Goal: Obtain resource: Obtain resource

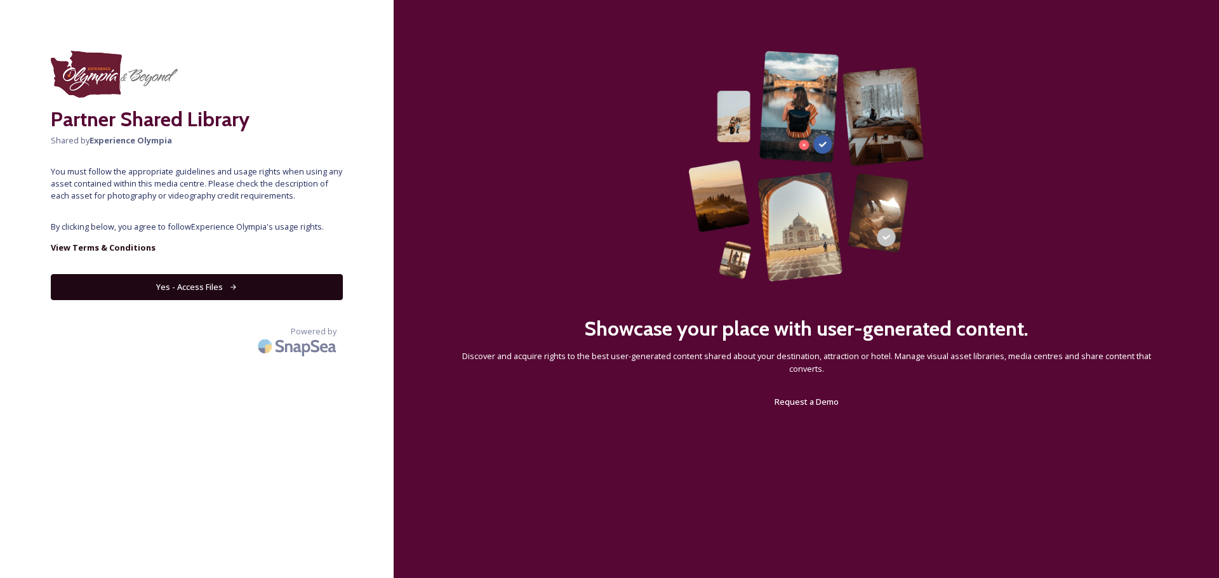
click at [267, 290] on button "Yes - Access Files" at bounding box center [197, 287] width 292 height 26
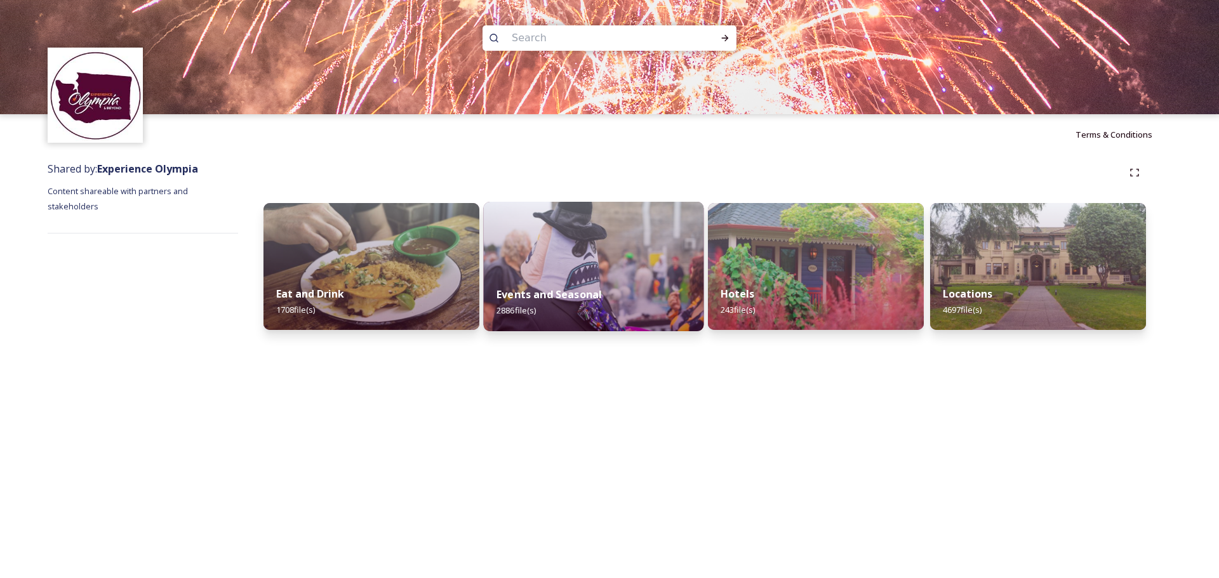
click at [598, 275] on div "Events and Seasonal 2886 file(s)" at bounding box center [594, 303] width 220 height 58
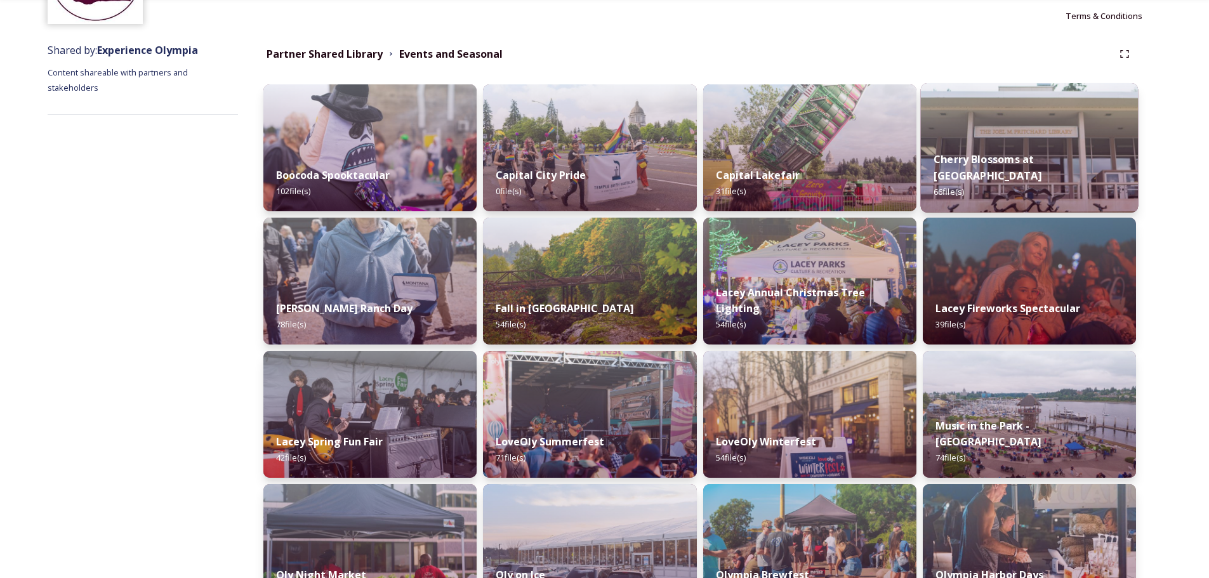
scroll to position [127, 0]
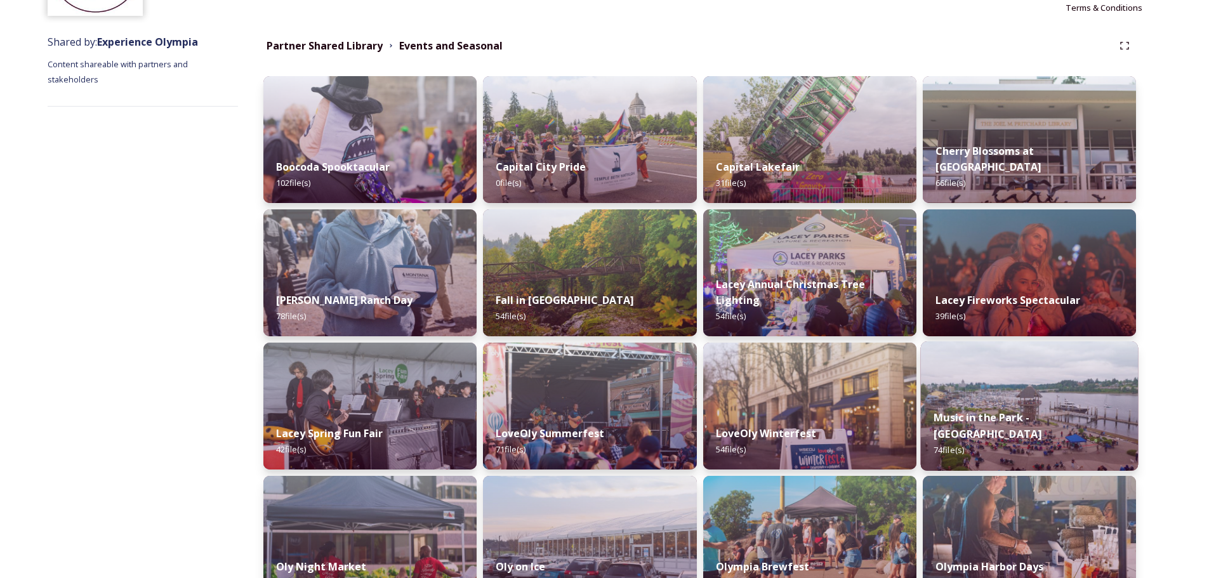
click at [1082, 409] on img at bounding box center [1029, 407] width 218 height 130
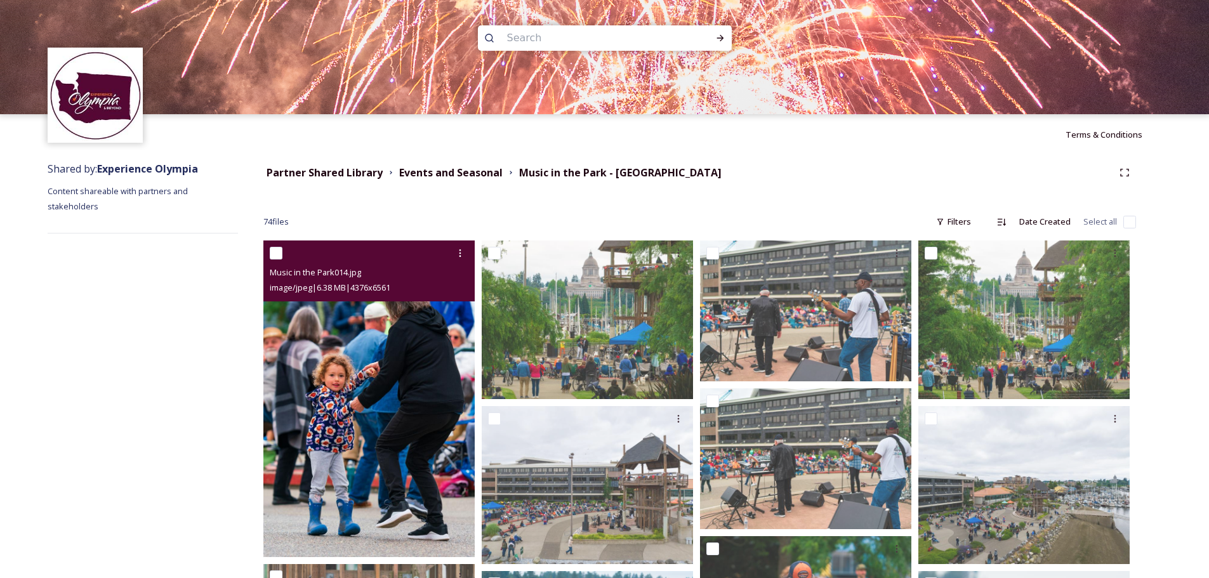
click at [375, 385] on img at bounding box center [368, 399] width 211 height 317
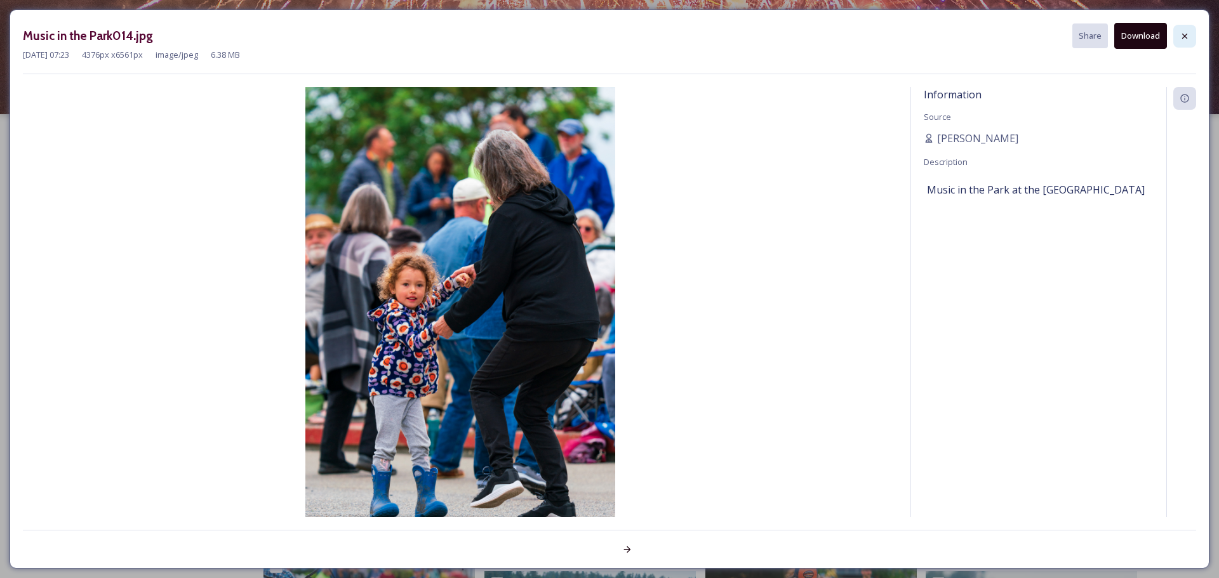
click at [1188, 40] on icon at bounding box center [1184, 36] width 10 height 10
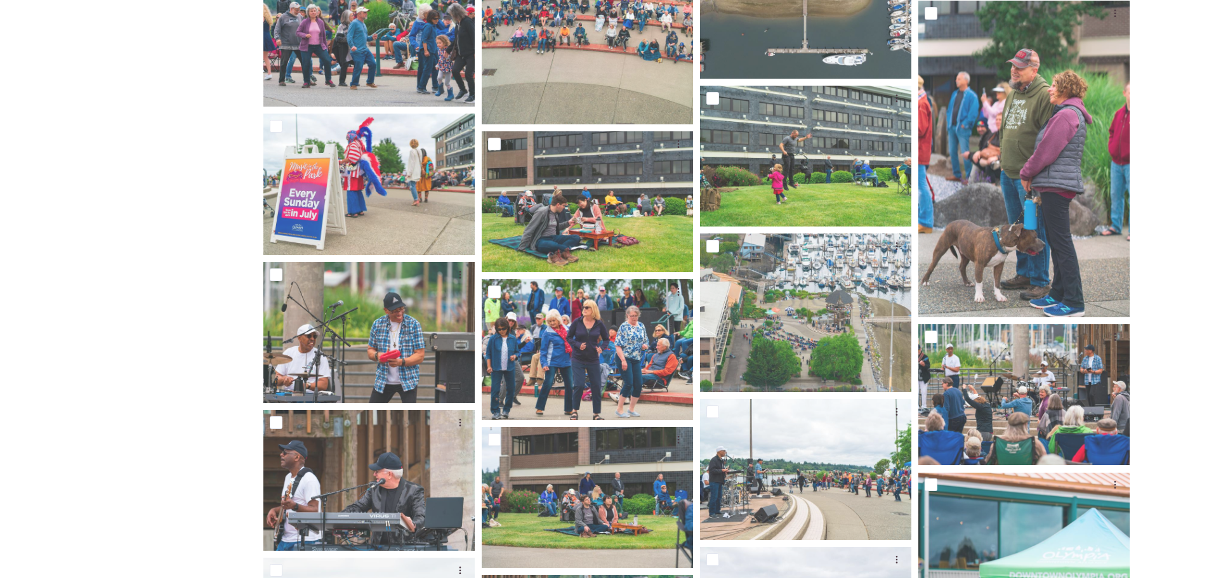
scroll to position [1206, 0]
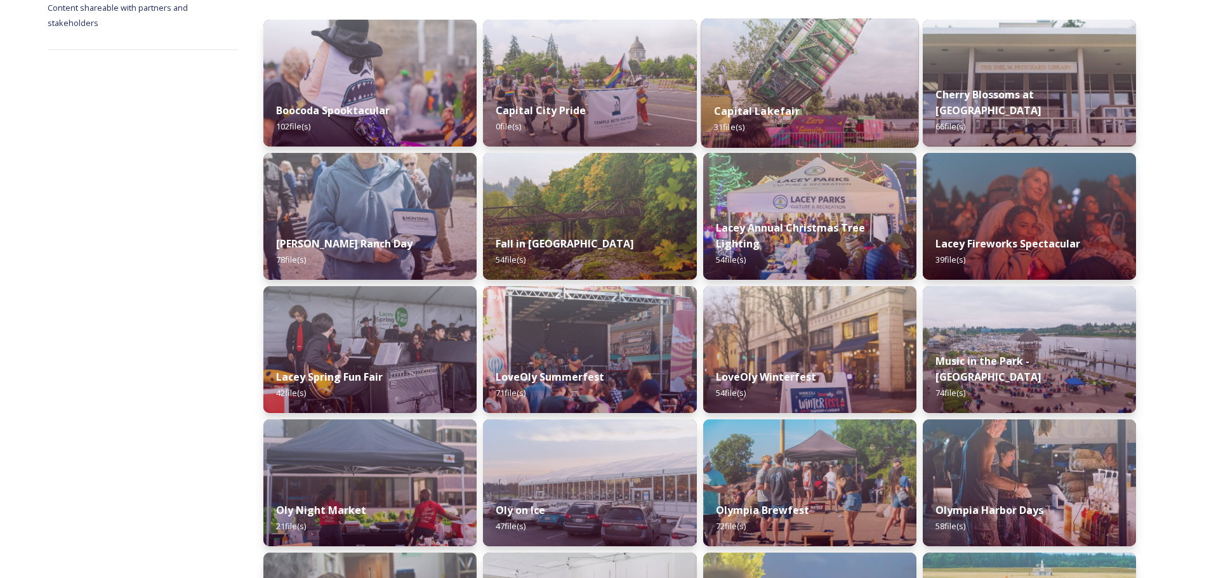
scroll to position [190, 0]
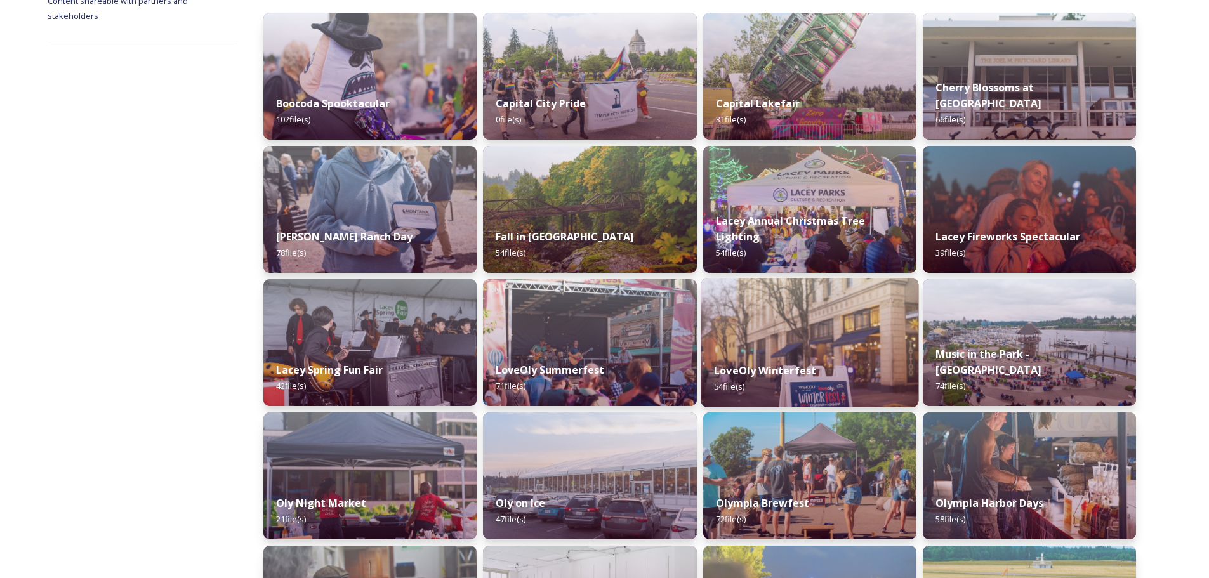
click at [819, 335] on img at bounding box center [810, 343] width 218 height 130
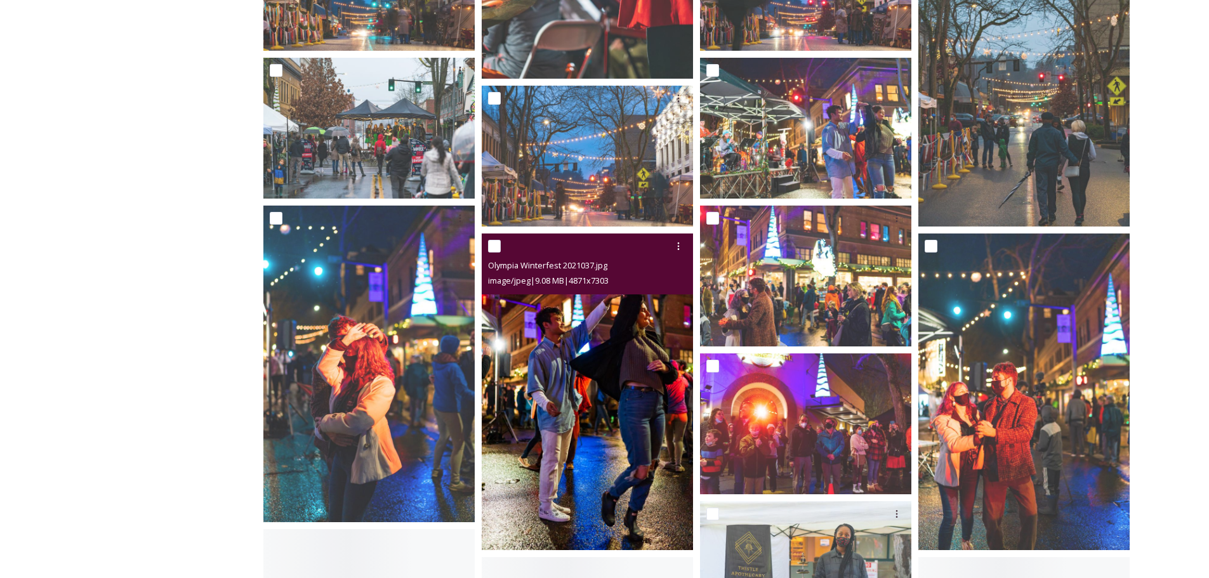
scroll to position [952, 0]
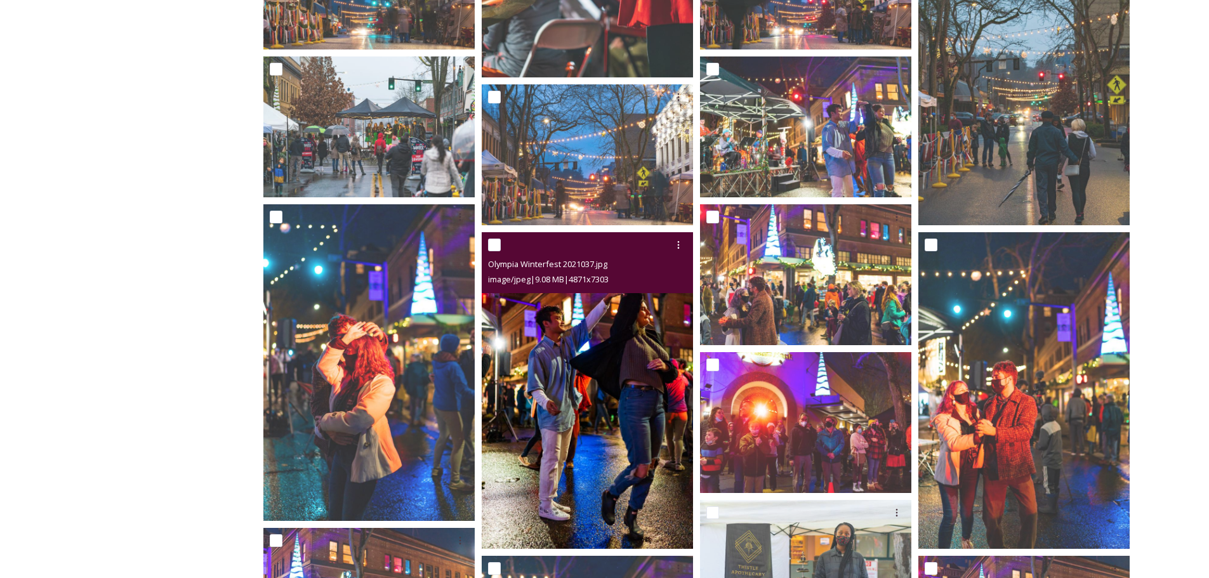
click at [597, 394] on img at bounding box center [587, 390] width 211 height 317
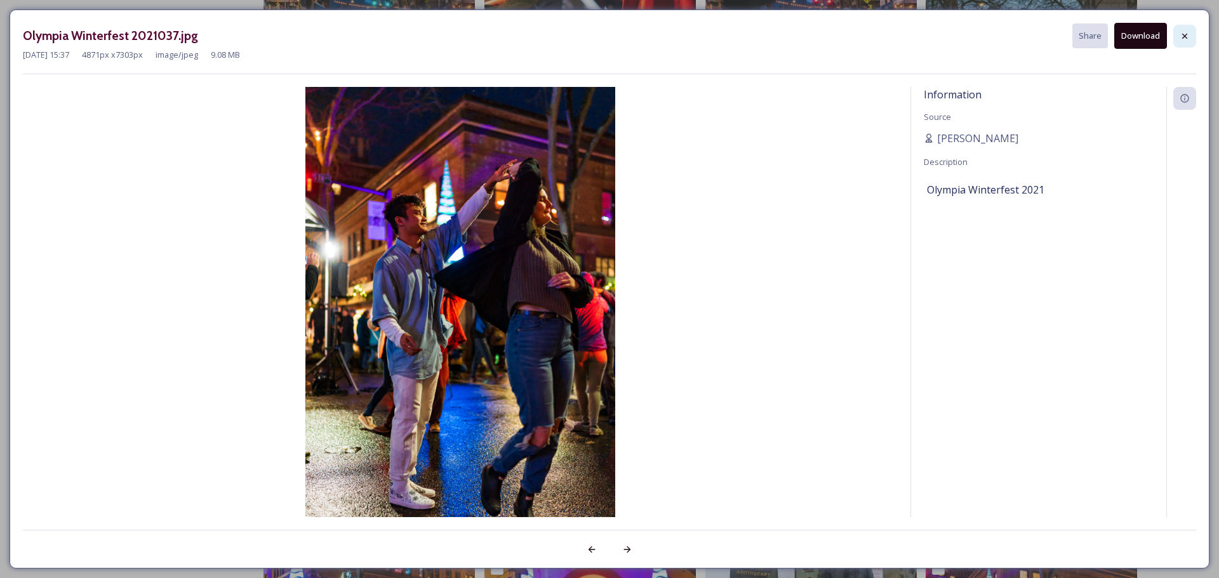
click at [1184, 30] on div at bounding box center [1184, 36] width 23 height 23
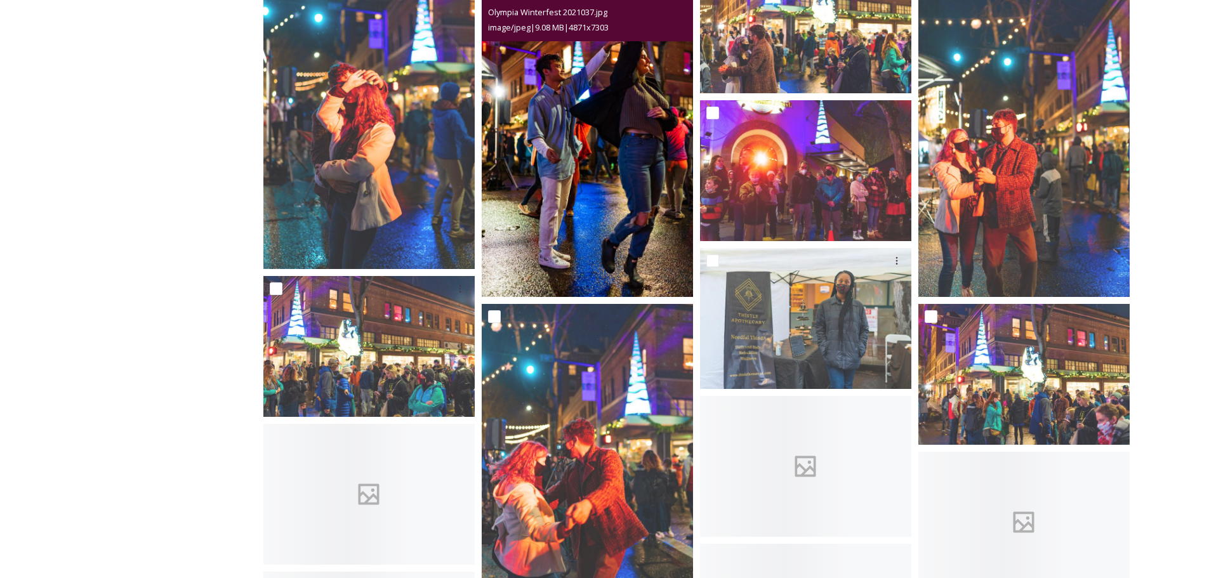
scroll to position [1206, 0]
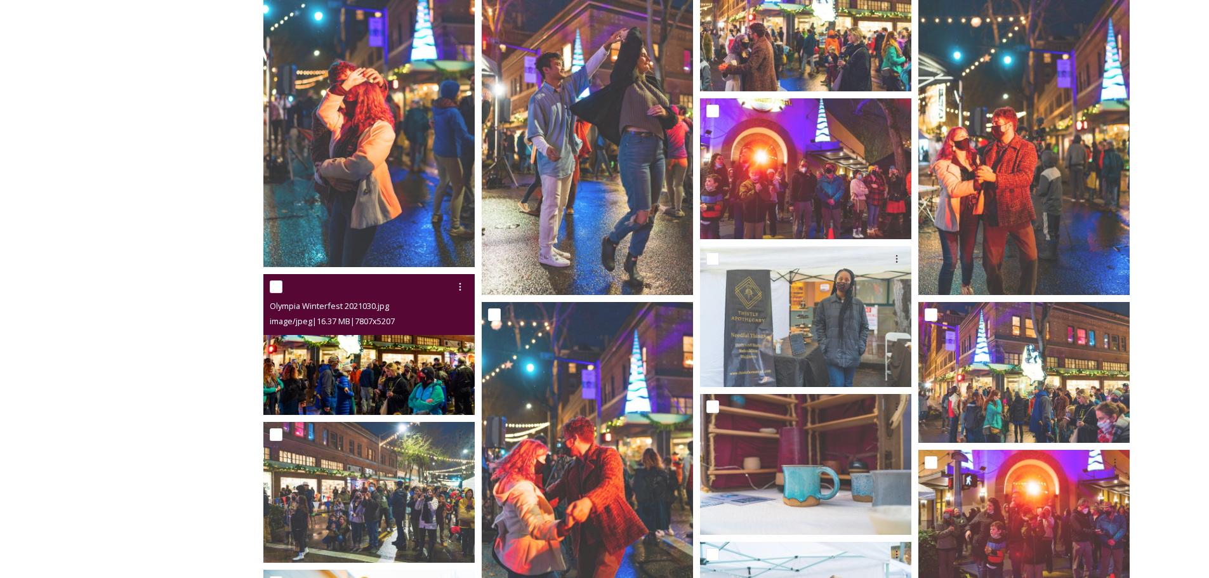
click at [339, 364] on img at bounding box center [368, 344] width 211 height 141
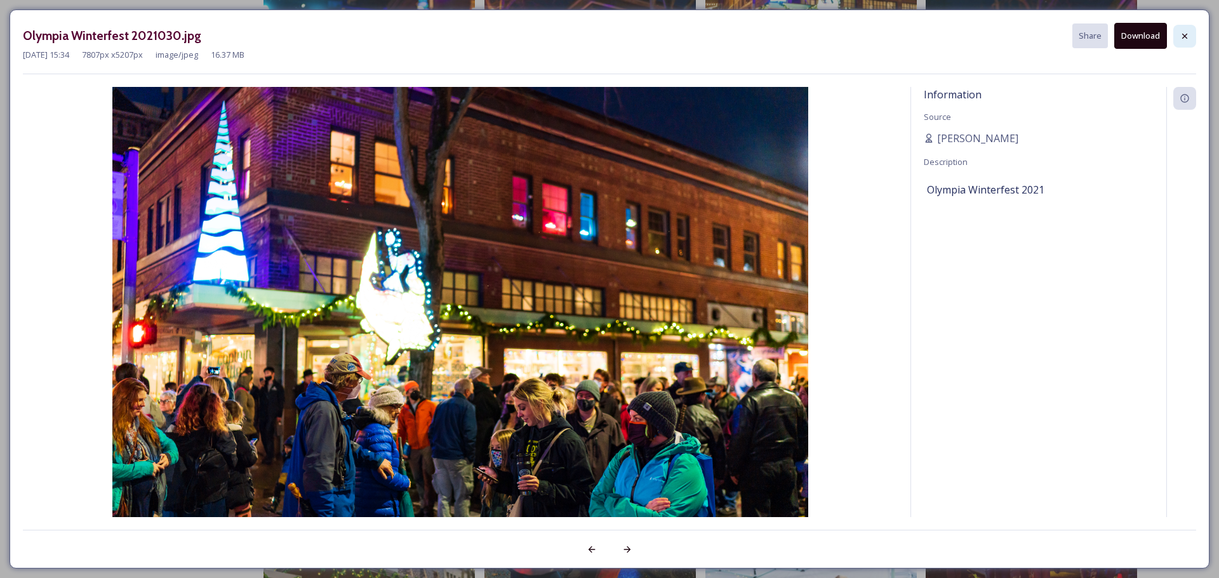
click at [1189, 39] on icon at bounding box center [1184, 36] width 10 height 10
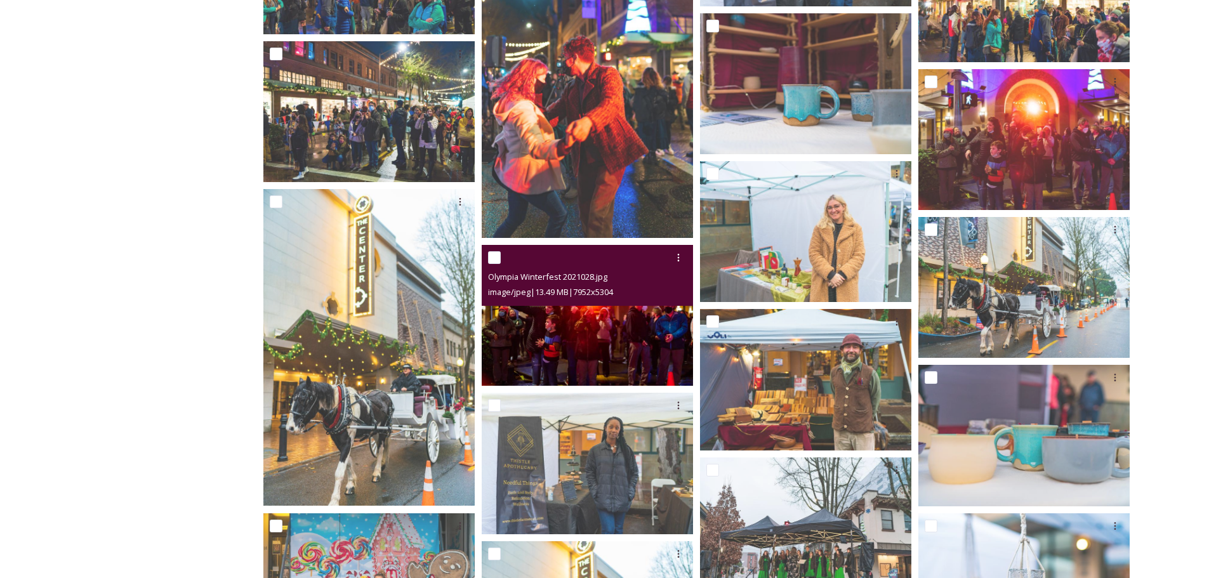
scroll to position [1651, 0]
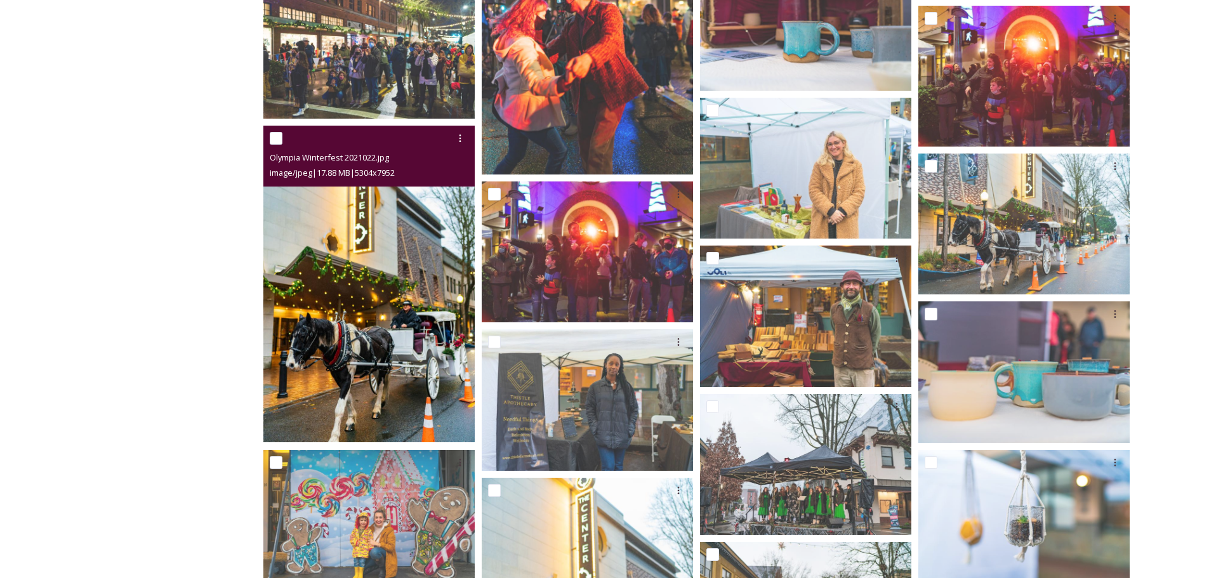
click at [377, 300] on img at bounding box center [368, 284] width 211 height 317
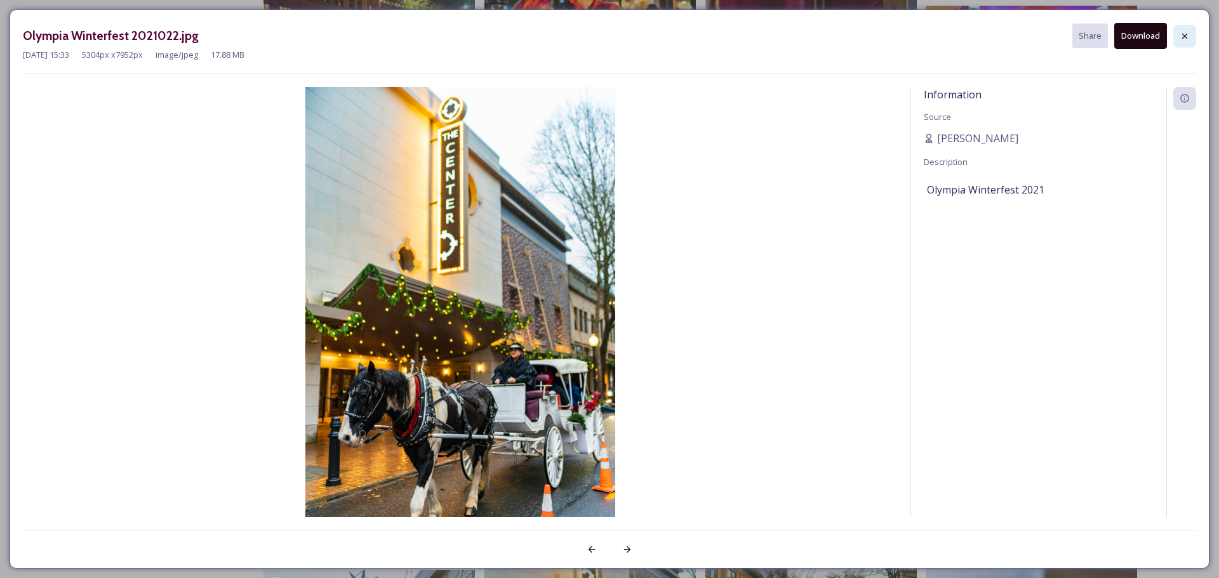
click at [1186, 43] on div at bounding box center [1184, 36] width 23 height 23
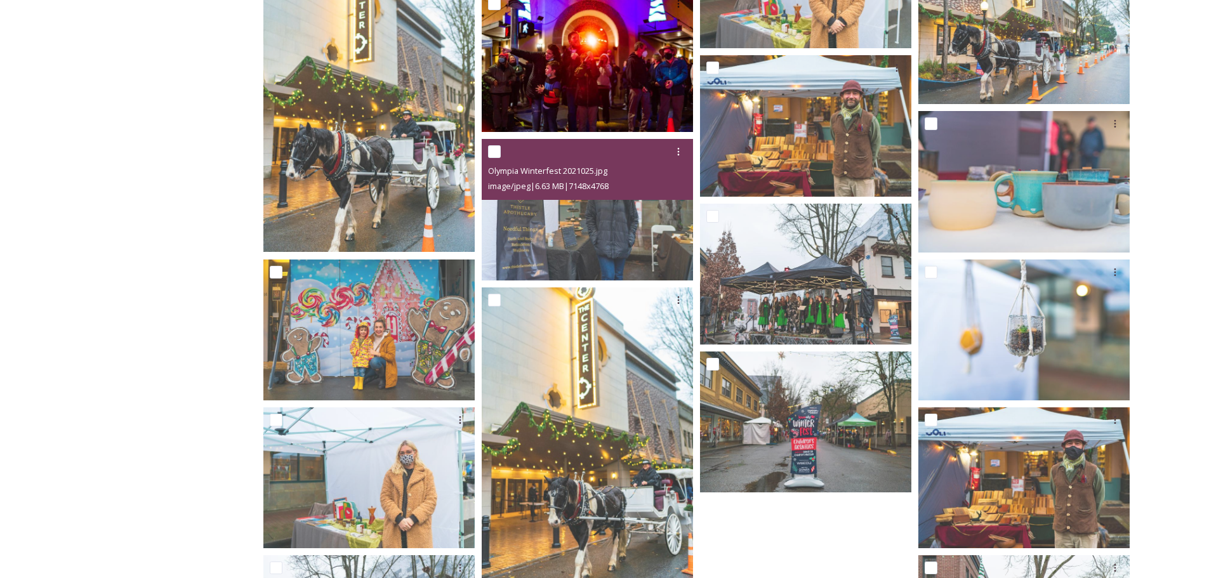
scroll to position [1904, 0]
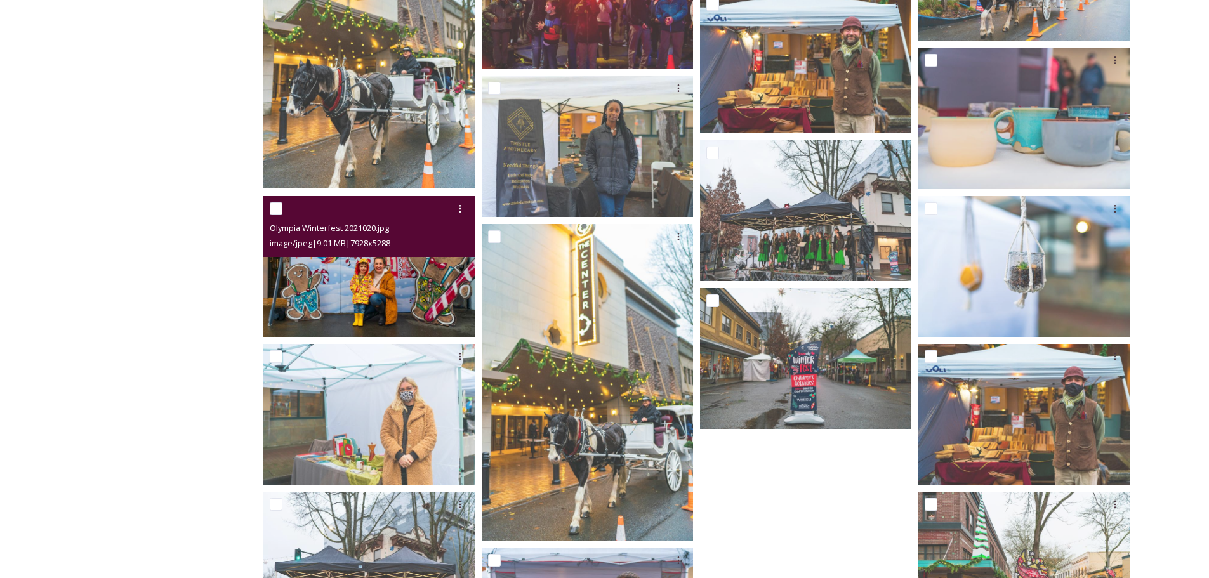
click at [380, 286] on img at bounding box center [368, 266] width 211 height 141
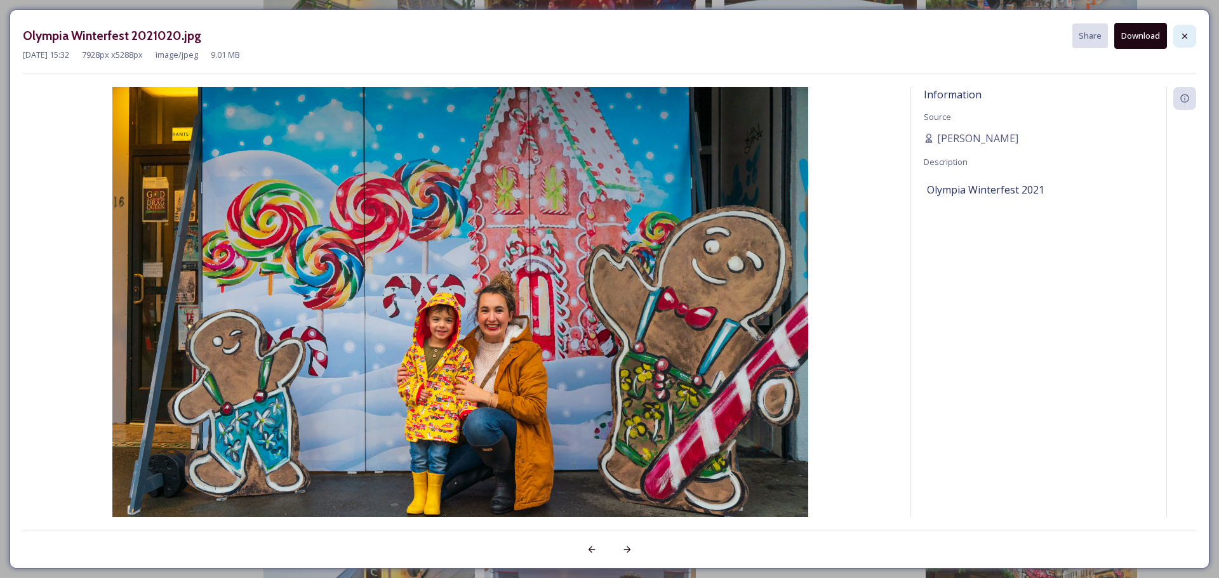
click at [1178, 40] on div at bounding box center [1184, 36] width 23 height 23
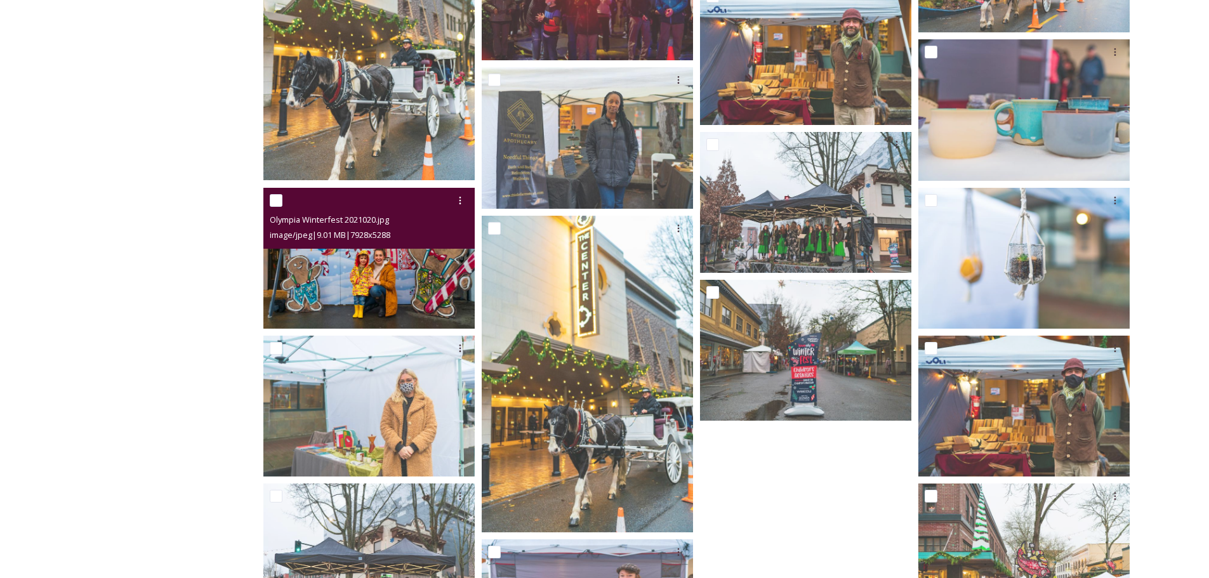
scroll to position [1968, 0]
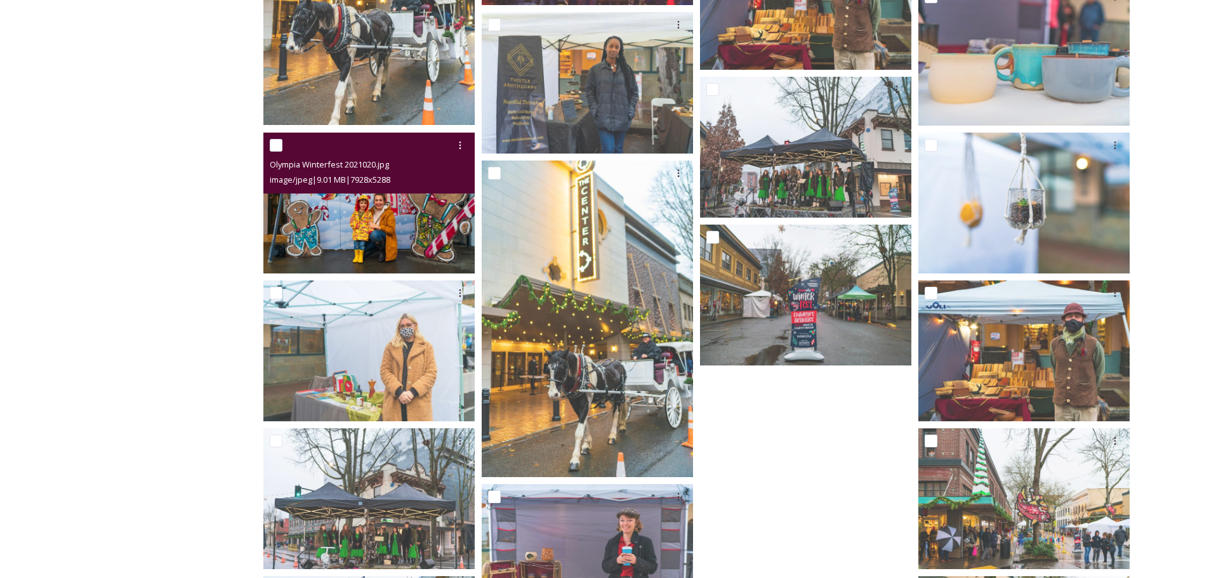
click at [415, 237] on img at bounding box center [368, 203] width 211 height 141
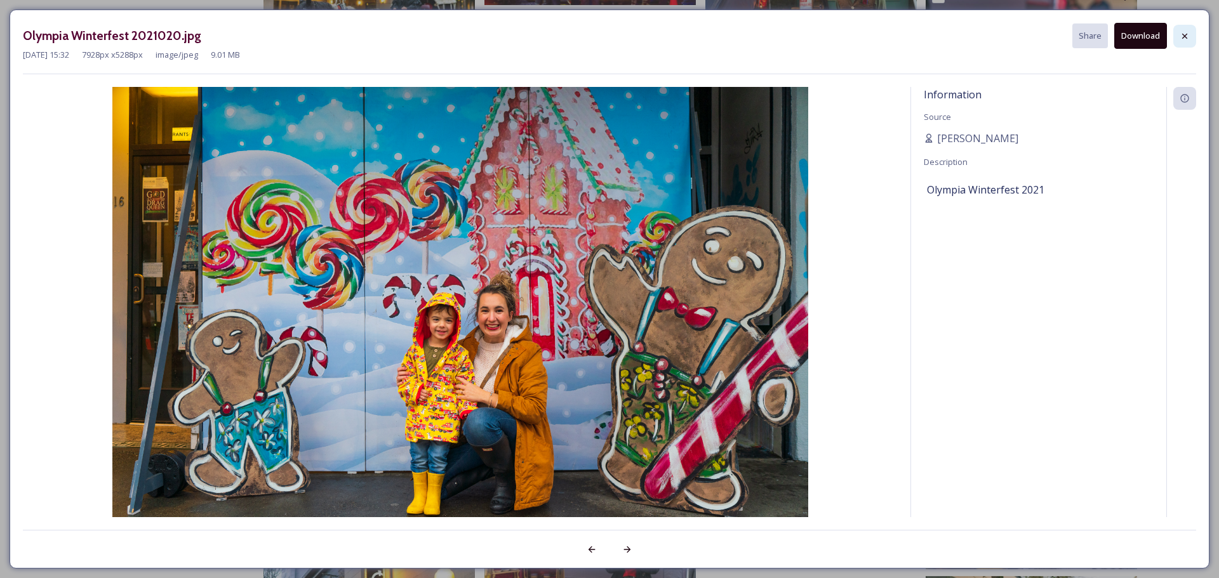
click at [1176, 43] on div at bounding box center [1184, 36] width 23 height 23
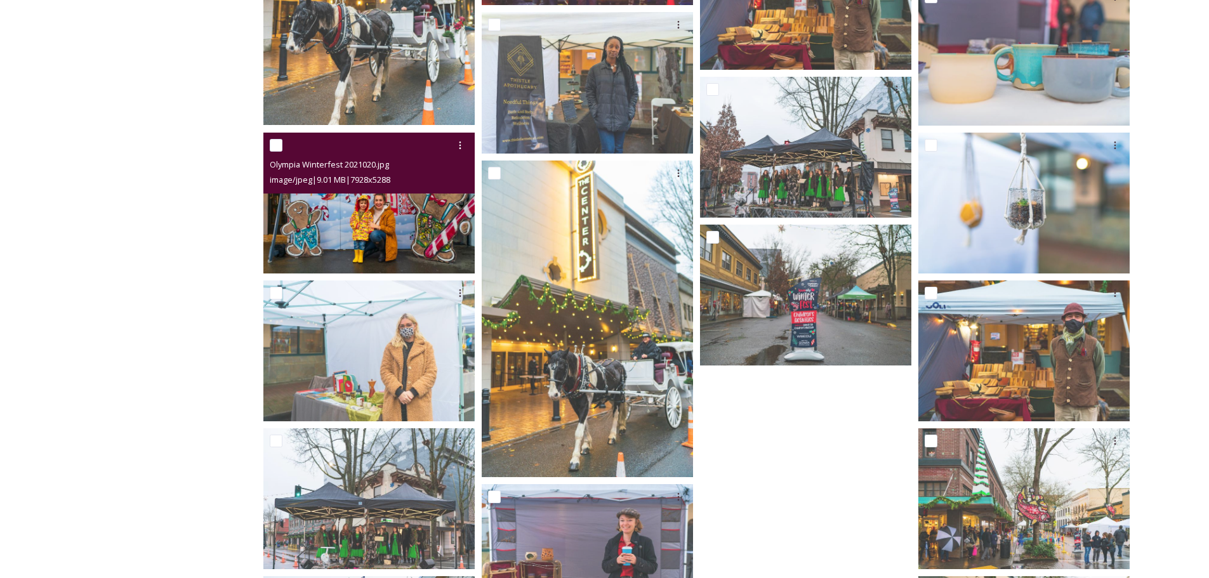
click at [339, 223] on img at bounding box center [368, 203] width 211 height 141
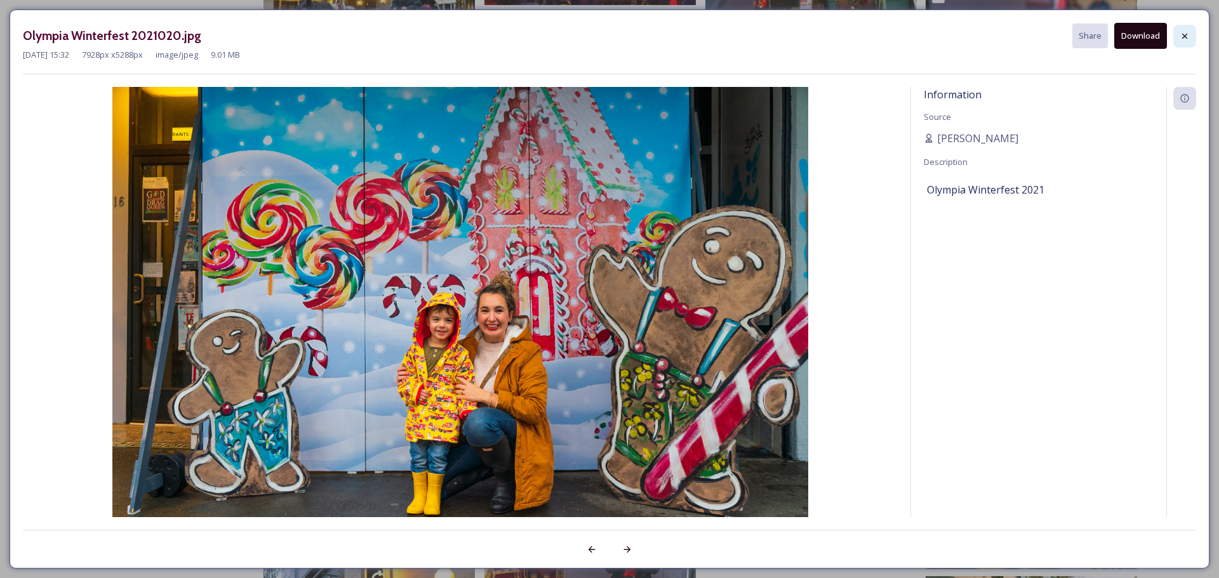
click at [1182, 36] on icon at bounding box center [1184, 36] width 10 height 10
